Goal: Task Accomplishment & Management: Complete application form

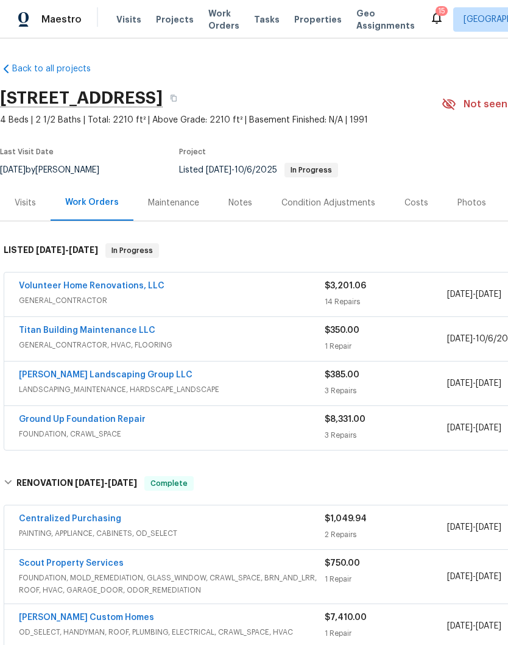
click at [110, 286] on link "Volunteer Home Renovations, LLC" at bounding box center [92, 286] width 146 height 9
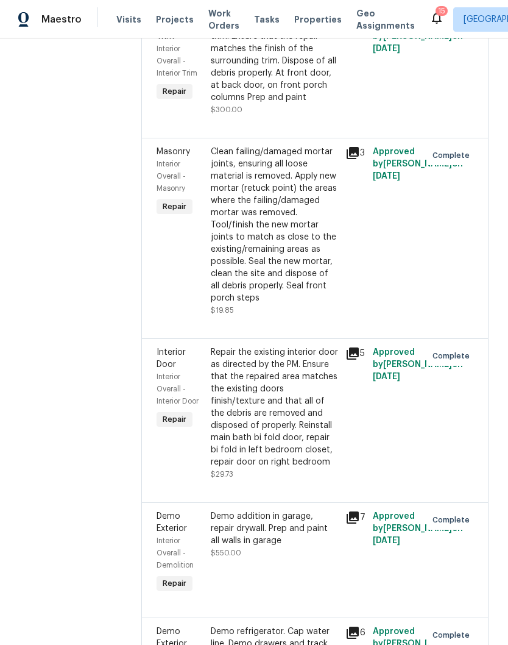
scroll to position [419, 0]
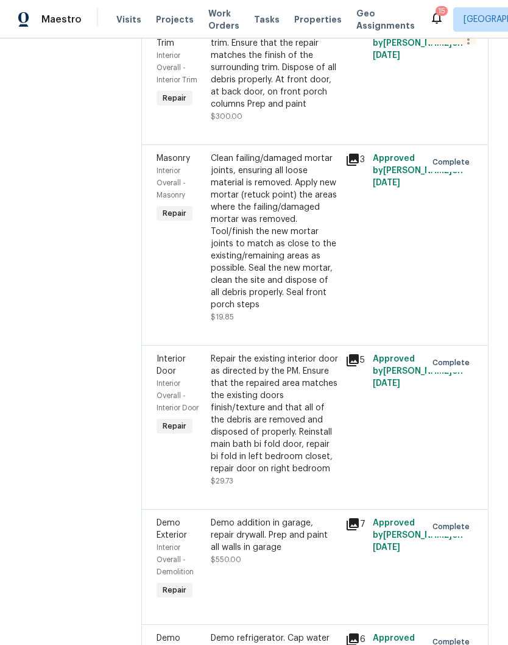
click at [318, 232] on div "Clean failing/damaged mortar joints, ensuring all loose material is removed. Ap…" at bounding box center [275, 231] width 128 height 158
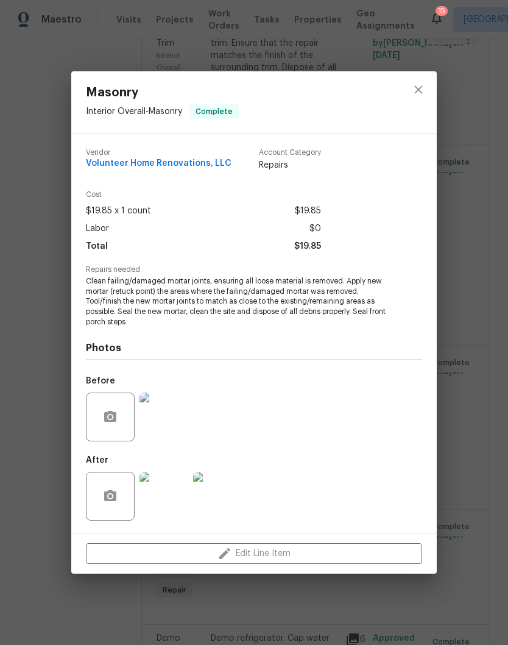
click at [178, 504] on img at bounding box center [164, 496] width 49 height 49
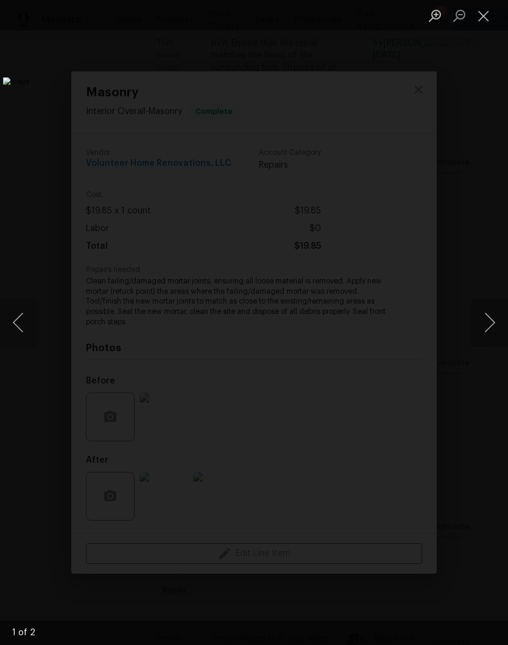
click at [494, 322] on button "Next image" at bounding box center [490, 322] width 37 height 49
click at [485, 24] on button "Close lightbox" at bounding box center [484, 15] width 24 height 21
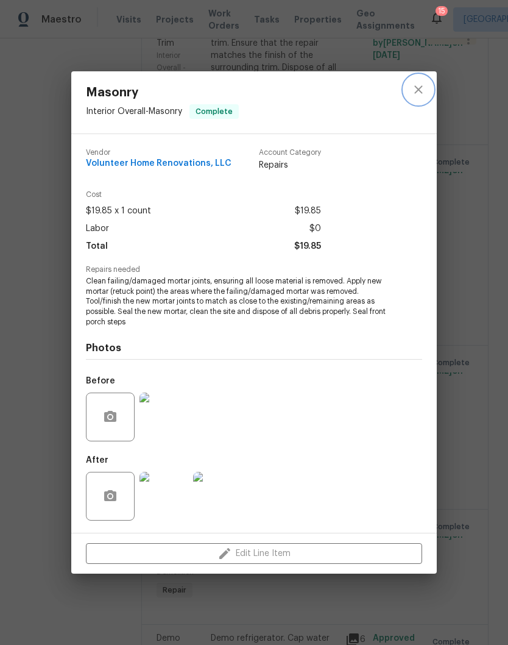
click at [420, 93] on icon "close" at bounding box center [418, 89] width 15 height 15
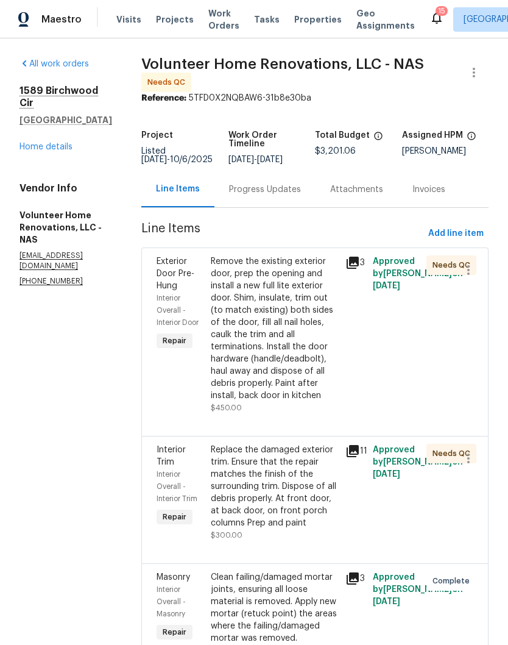
scroll to position [0, 0]
click at [458, 241] on span "Add line item" at bounding box center [455, 233] width 55 height 15
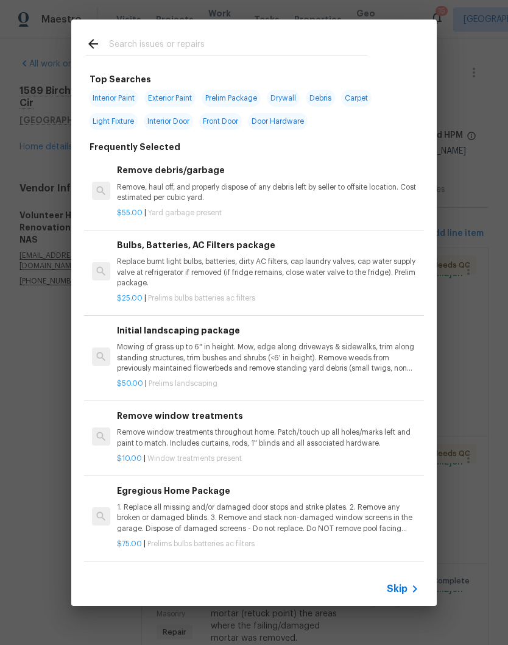
click at [176, 38] on input "text" at bounding box center [238, 46] width 258 height 18
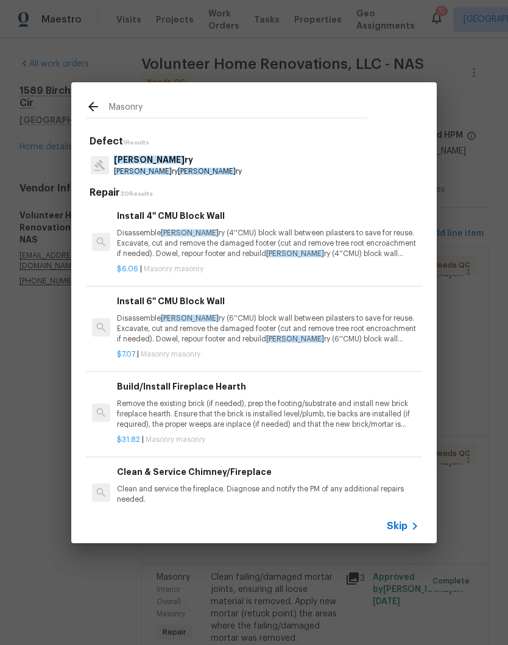
type input "Masonry"
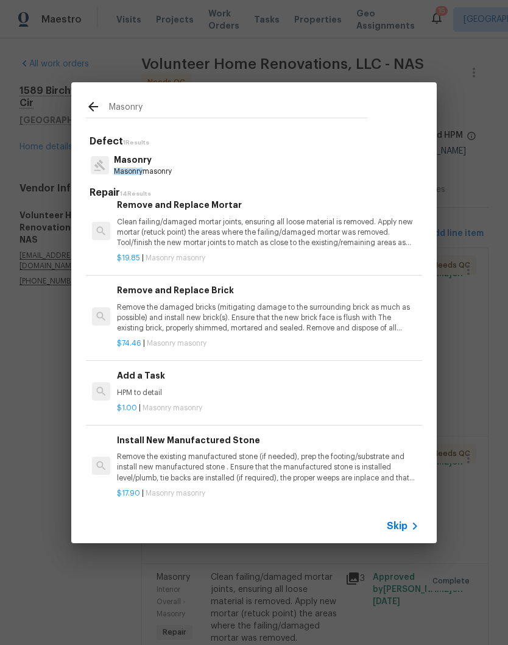
scroll to position [790, 0]
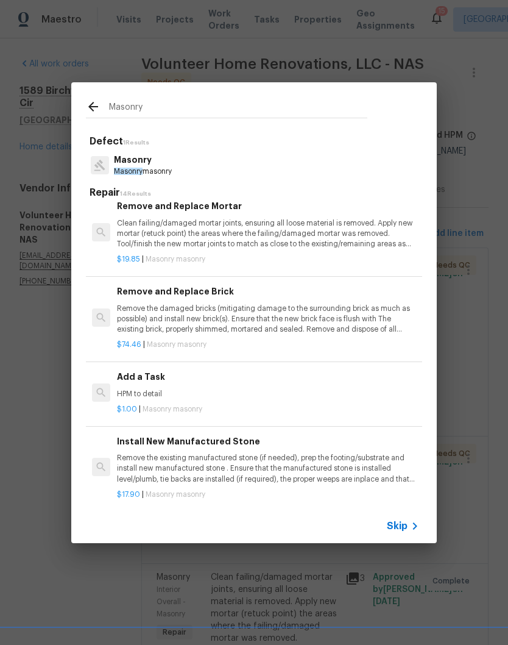
click at [149, 389] on p "HPM to detail" at bounding box center [268, 394] width 302 height 10
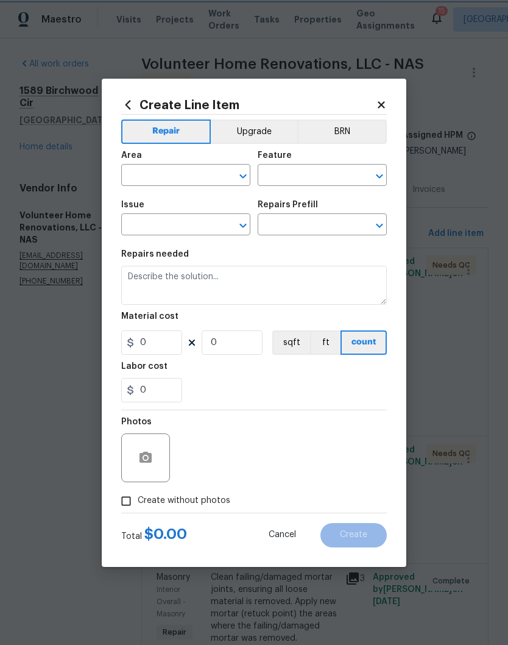
type input "Masonry"
type input "Add a Task $1.00"
type textarea "HPM to detail"
type input "1"
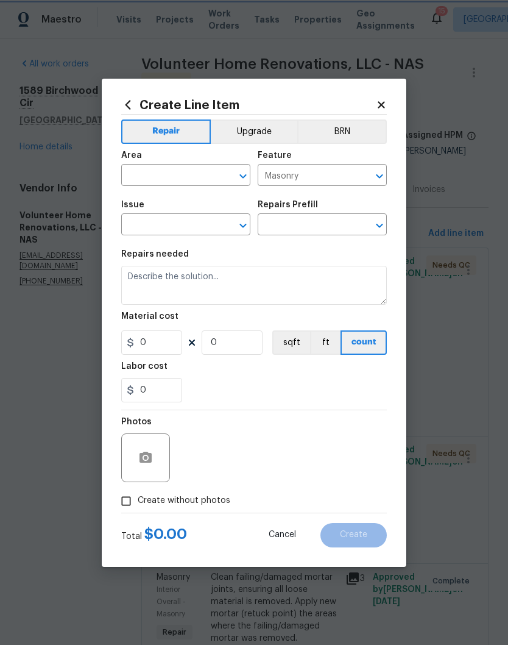
type input "1"
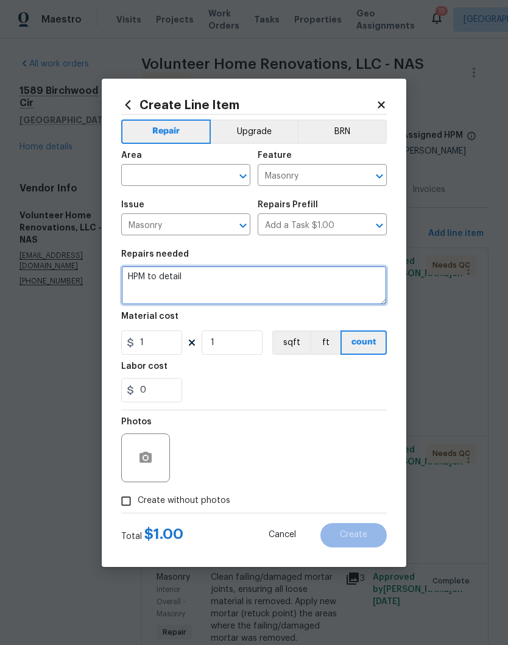
click at [214, 280] on textarea "HPM to detail" at bounding box center [254, 285] width 266 height 39
type textarea "H"
type textarea "Repair front stair brick with pea gravel"
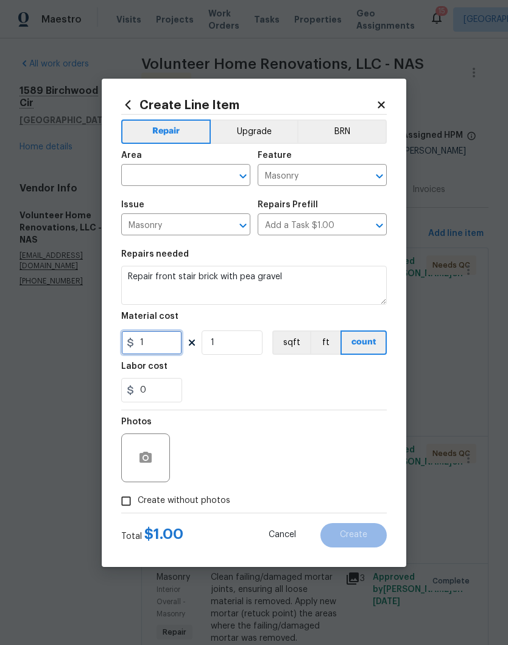
click at [165, 338] on input "1" at bounding box center [151, 342] width 61 height 24
click at [160, 349] on input "1" at bounding box center [151, 342] width 61 height 24
type input "175"
click at [203, 172] on input "text" at bounding box center [168, 176] width 95 height 19
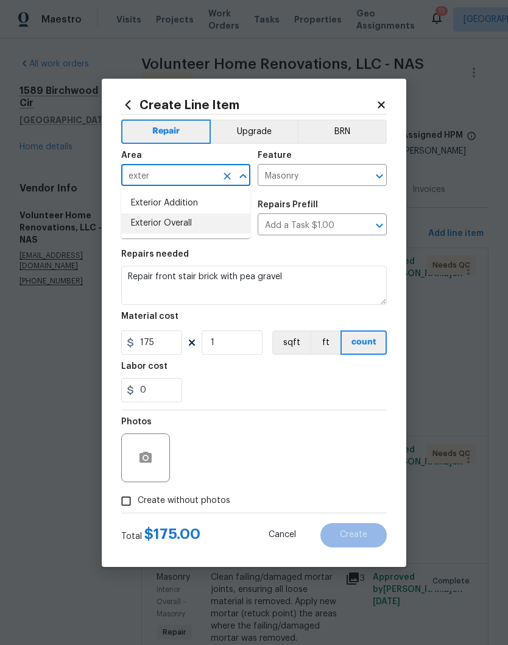
click at [190, 229] on li "Exterior Overall" at bounding box center [185, 223] width 129 height 20
type input "Exterior Overall"
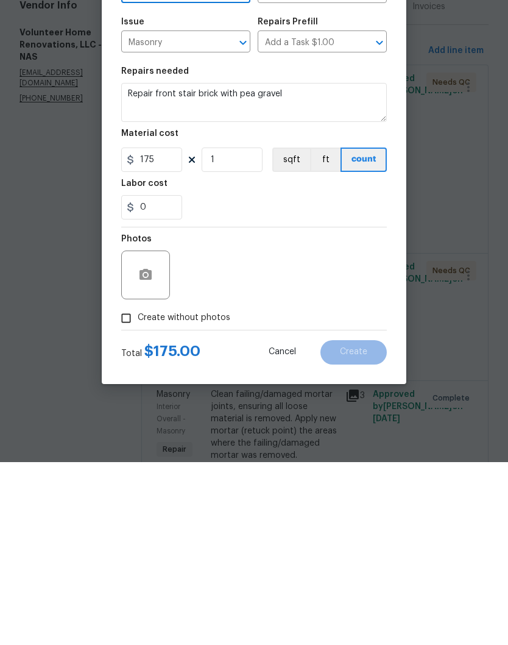
click at [129, 489] on input "Create without photos" at bounding box center [126, 500] width 23 height 23
checkbox input "true"
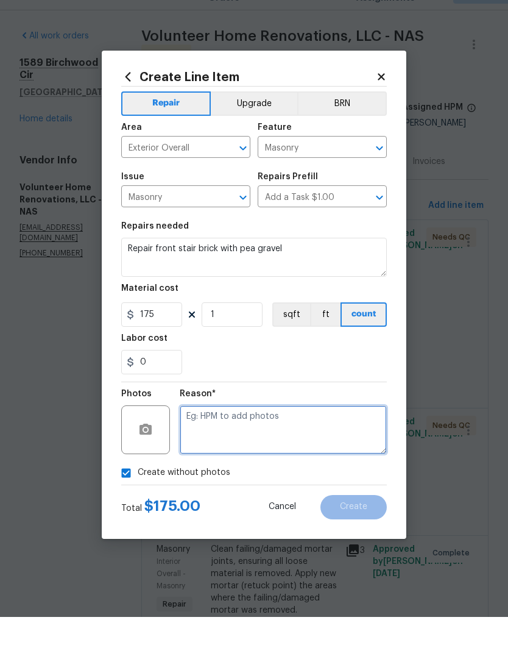
click at [254, 433] on textarea at bounding box center [283, 457] width 207 height 49
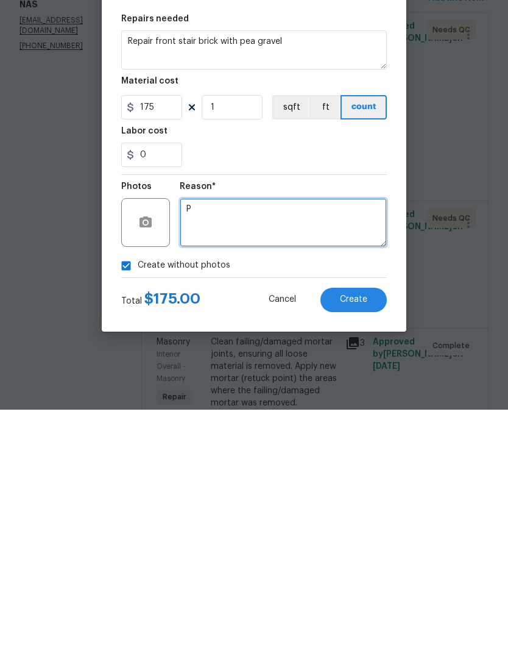
scroll to position [50, 0]
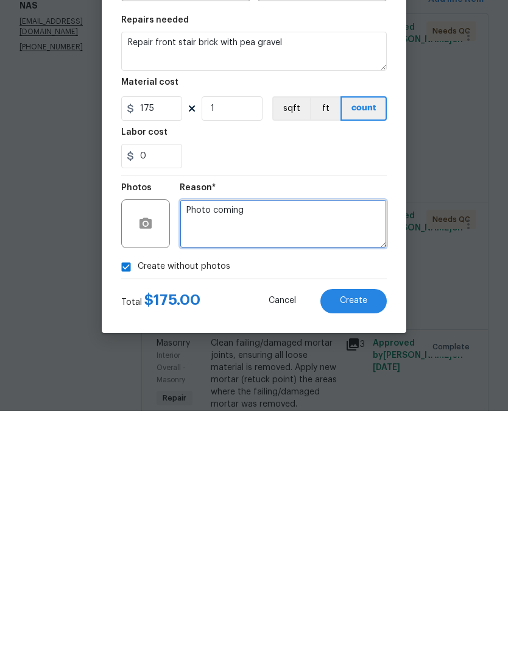
type textarea "Photo coming"
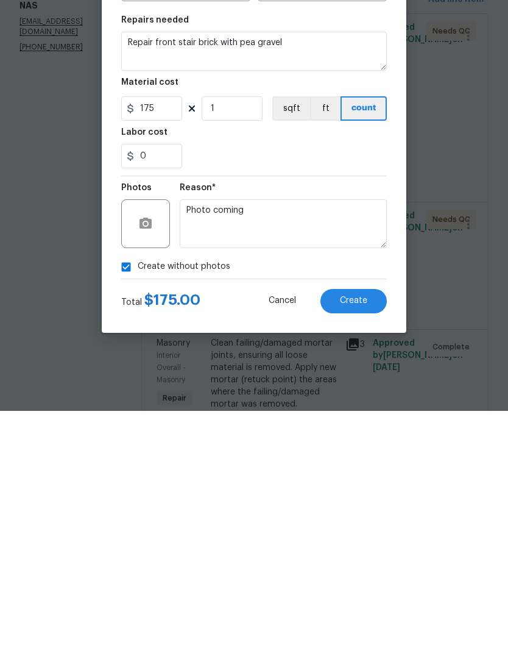
click at [354, 530] on span "Create" at bounding box center [353, 534] width 27 height 9
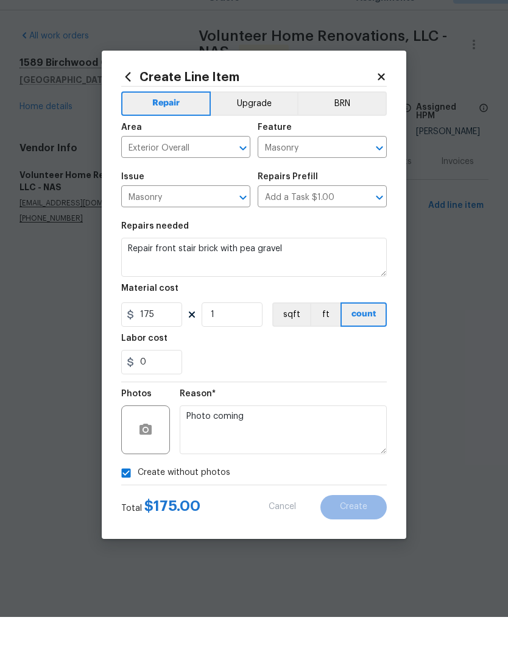
scroll to position [0, 0]
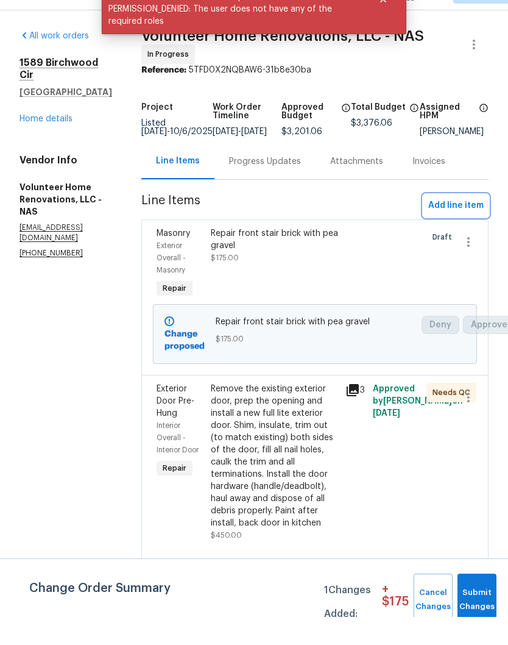
click at [460, 226] on span "Add line item" at bounding box center [455, 233] width 55 height 15
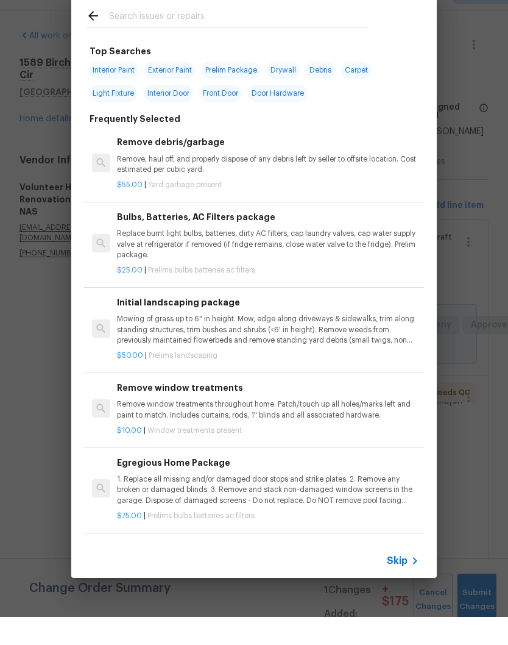
click at [221, 37] on input "text" at bounding box center [238, 46] width 258 height 18
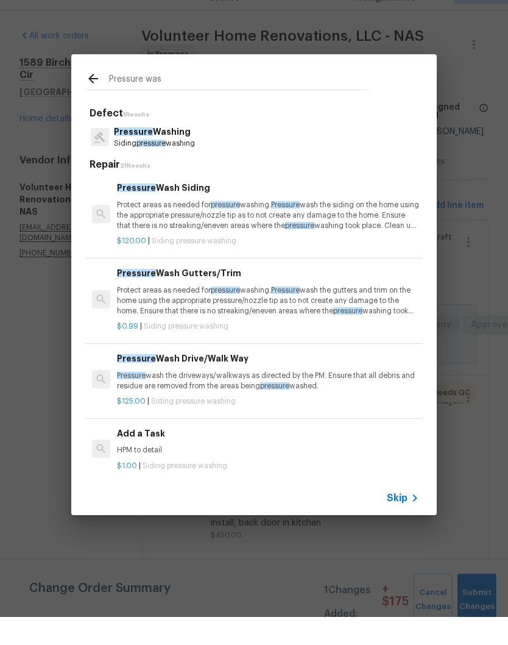
type input "Pressure wash"
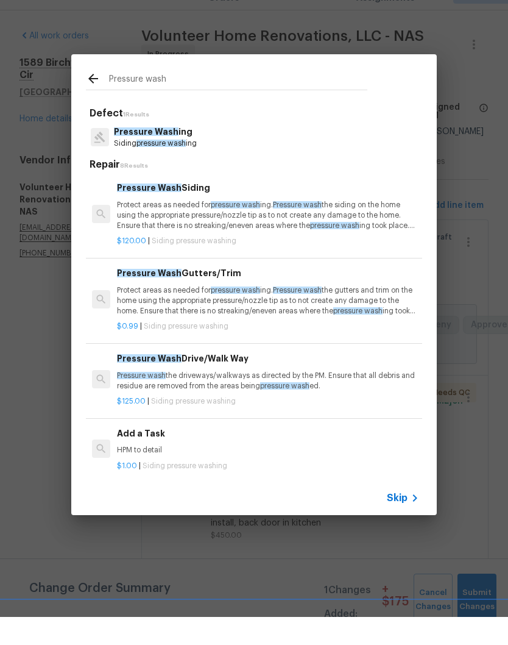
click at [186, 228] on p "Protect areas as needed for pressure wash ing. Pressure wash the siding on the …" at bounding box center [268, 243] width 302 height 31
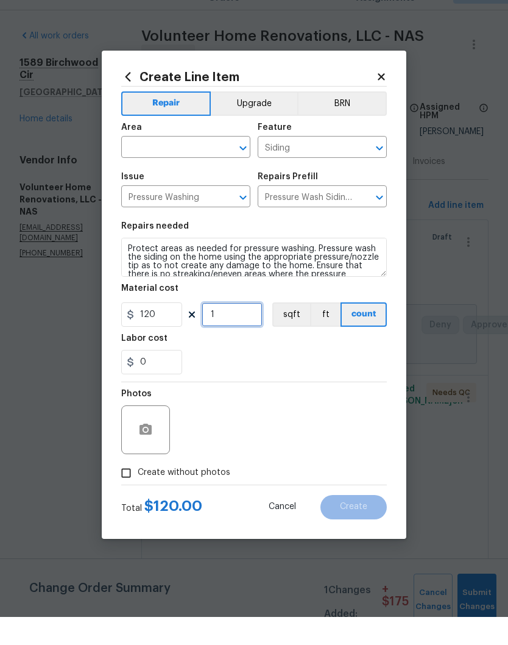
click at [240, 330] on input "1" at bounding box center [232, 342] width 61 height 24
type input "3"
click at [210, 167] on input "text" at bounding box center [168, 176] width 95 height 19
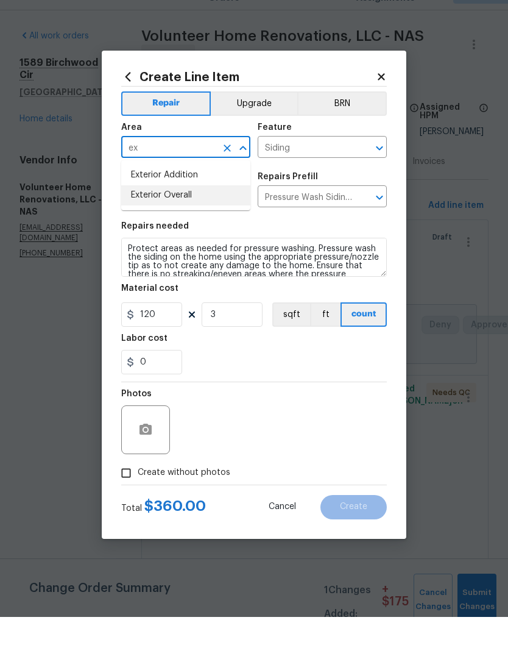
click at [185, 213] on li "Exterior Overall" at bounding box center [185, 223] width 129 height 20
type input "Exterior Overall"
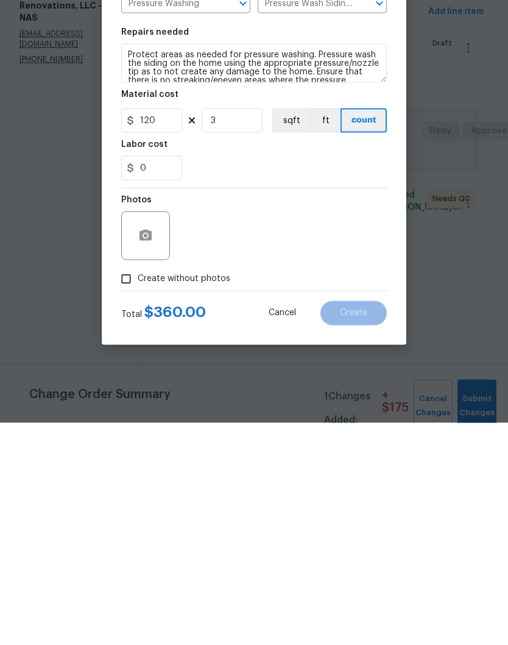
click at [136, 489] on input "Create without photos" at bounding box center [126, 500] width 23 height 23
checkbox input "true"
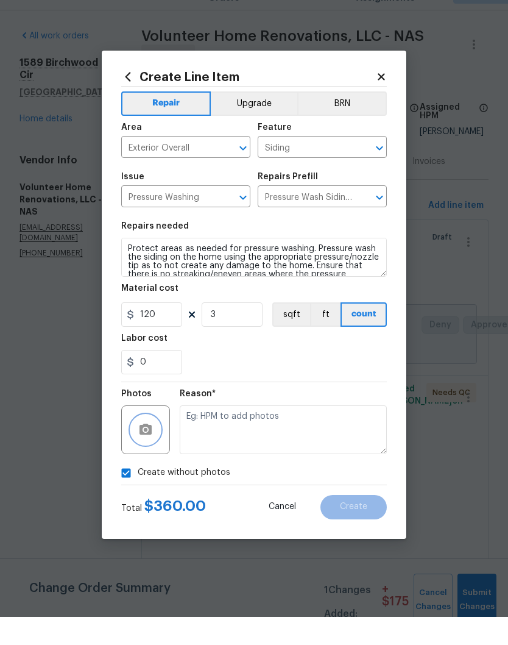
click at [157, 443] on button "button" at bounding box center [145, 457] width 29 height 29
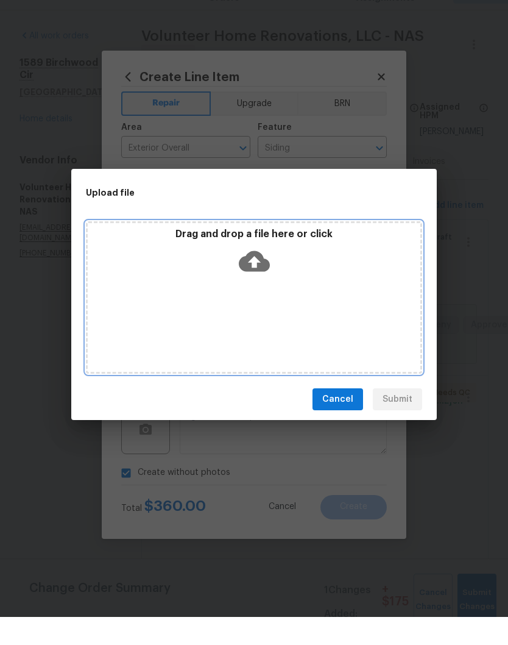
click at [313, 288] on div "Drag and drop a file here or click" at bounding box center [254, 325] width 336 height 152
